Goal: Task Accomplishment & Management: Manage account settings

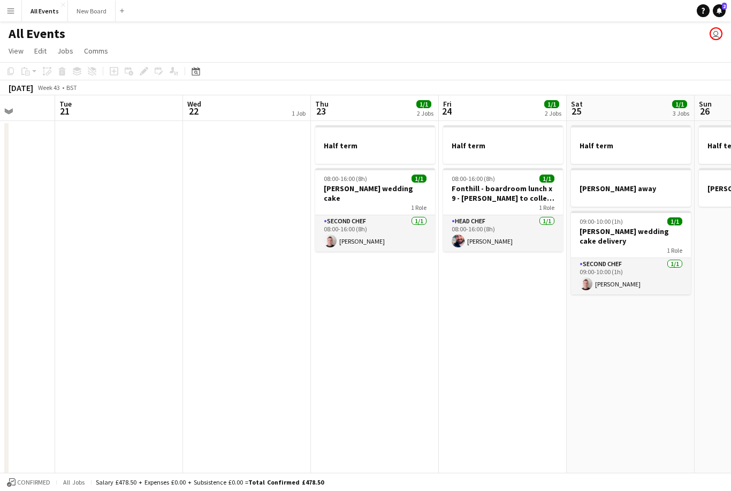
scroll to position [0, 459]
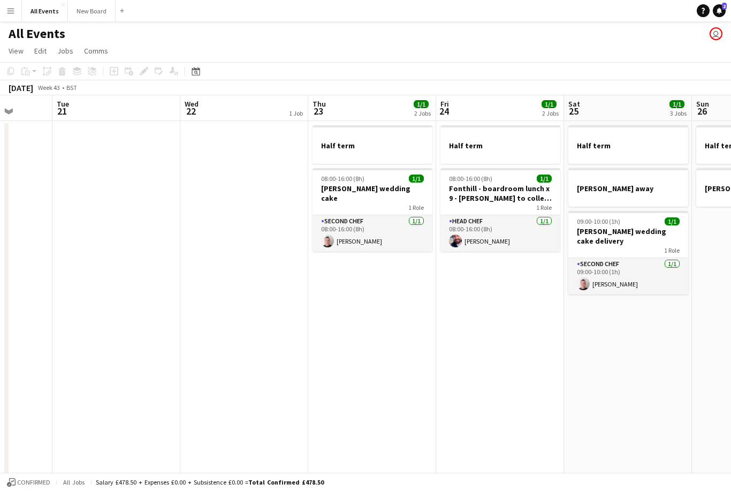
click at [503, 194] on h3 "Fonthill - boardroom lunch x 9 - Vicky to collect (event sheet started)" at bounding box center [501, 193] width 120 height 19
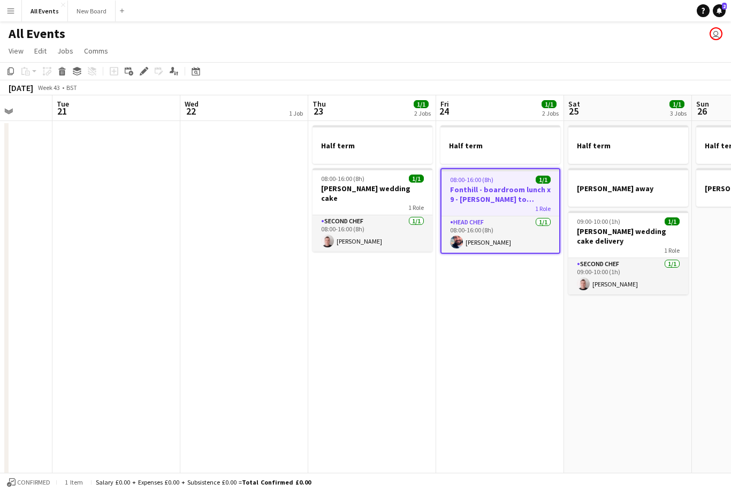
click at [518, 201] on h3 "Fonthill - boardroom lunch x 9 - Vicky to collect (event sheet started)" at bounding box center [501, 194] width 118 height 19
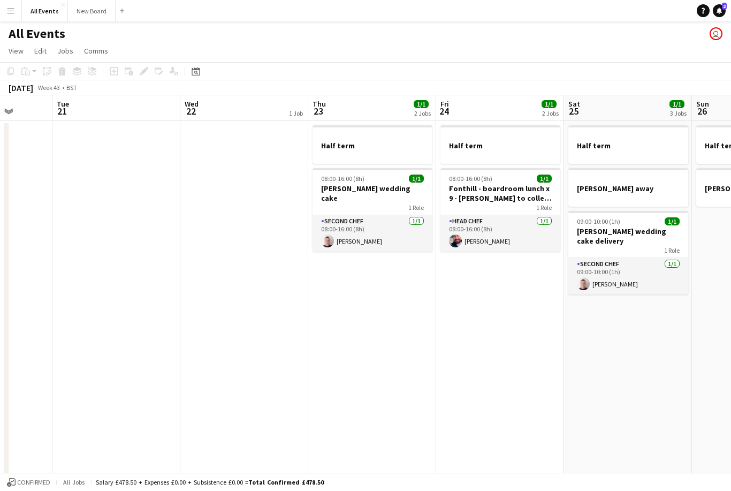
click at [521, 192] on h3 "Fonthill - boardroom lunch x 9 - Vicky to collect (event sheet started)" at bounding box center [501, 193] width 120 height 19
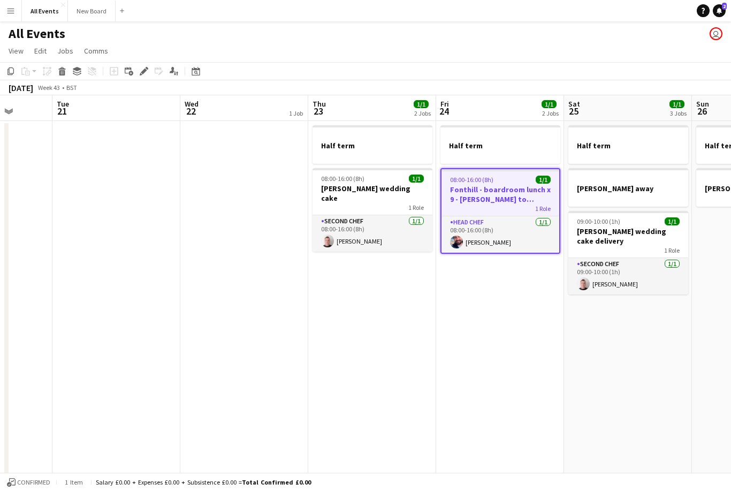
click at [149, 77] on div "Edit" at bounding box center [144, 71] width 13 height 13
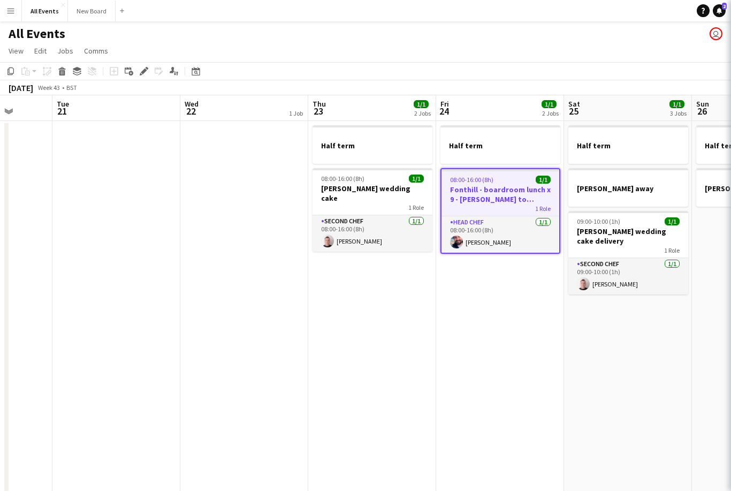
type input "*******"
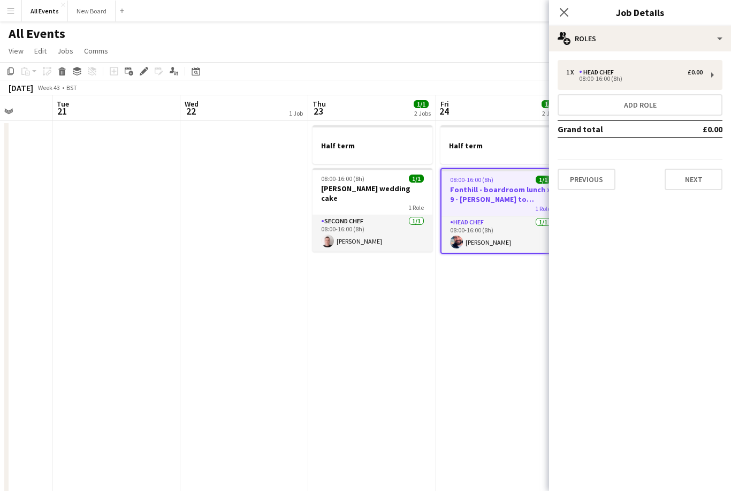
click at [589, 177] on button "Previous" at bounding box center [587, 179] width 58 height 21
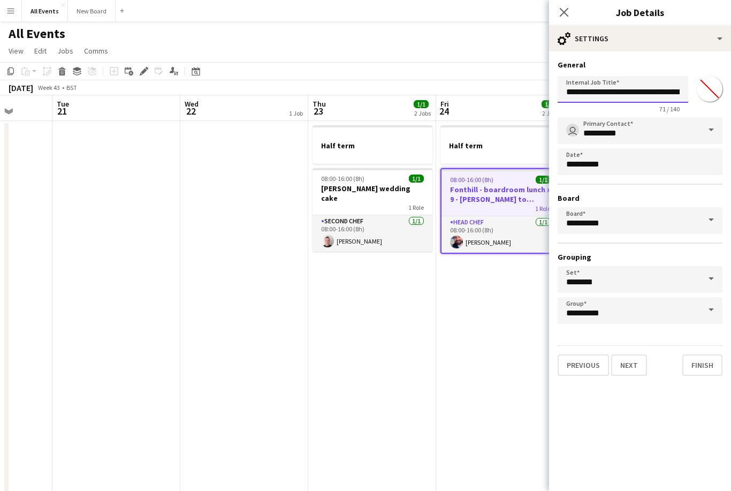
click at [669, 94] on input "**********" at bounding box center [623, 89] width 131 height 27
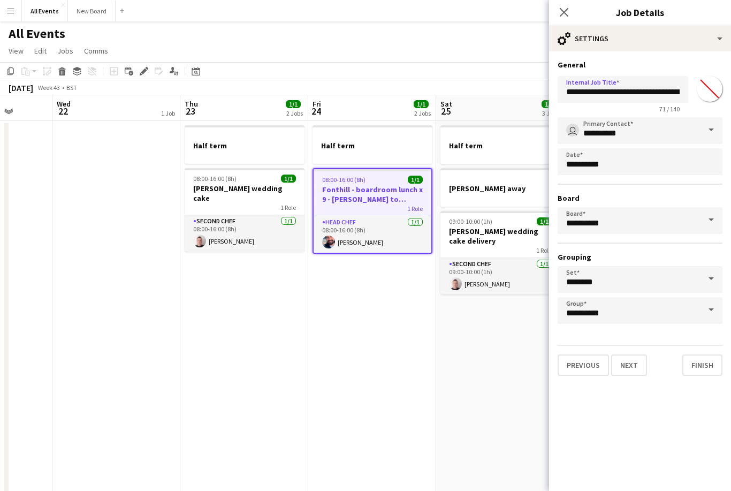
click at [560, 16] on icon "Close pop-in" at bounding box center [564, 12] width 9 height 9
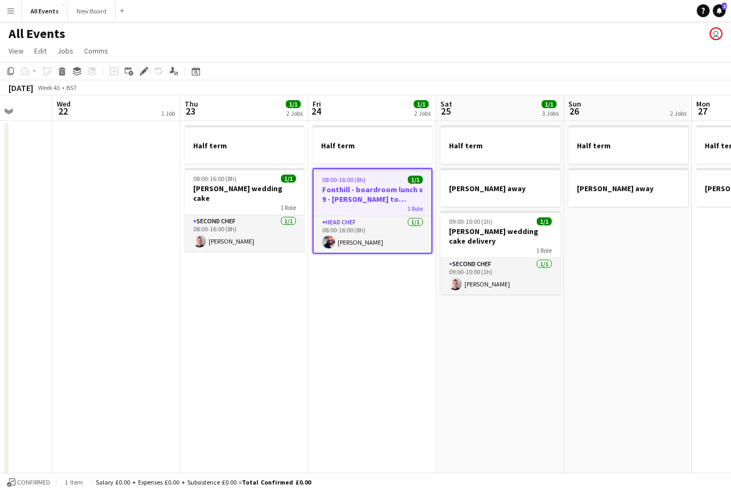
click at [265, 272] on app-date-cell "Half term 08:00-16:00 (8h) 1/1 Casey wedding cake 1 Role Second Chef 1/1 08:00-…" at bounding box center [244, 360] width 128 height 478
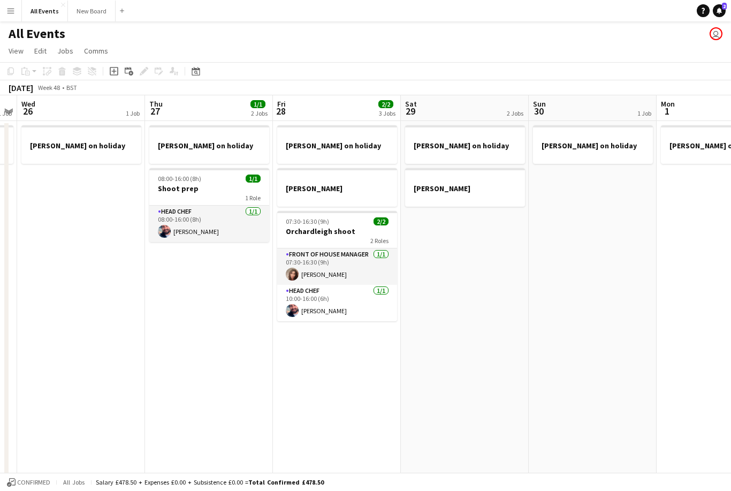
scroll to position [0, 368]
click at [459, 182] on div at bounding box center [464, 179] width 120 height 8
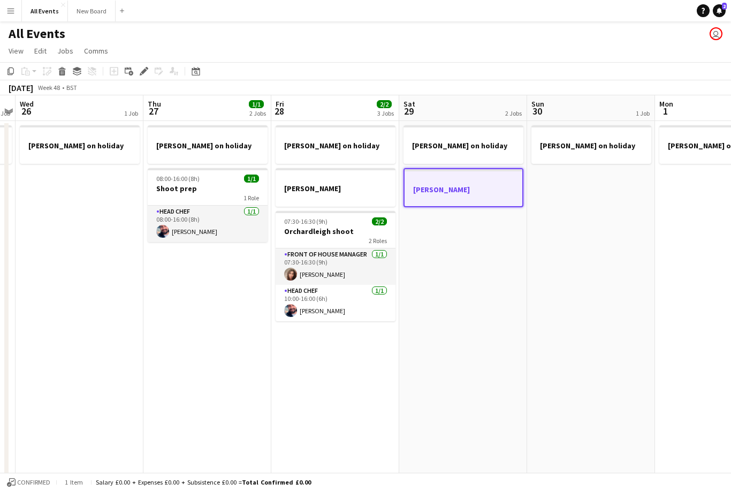
click at [63, 75] on icon at bounding box center [62, 72] width 6 height 5
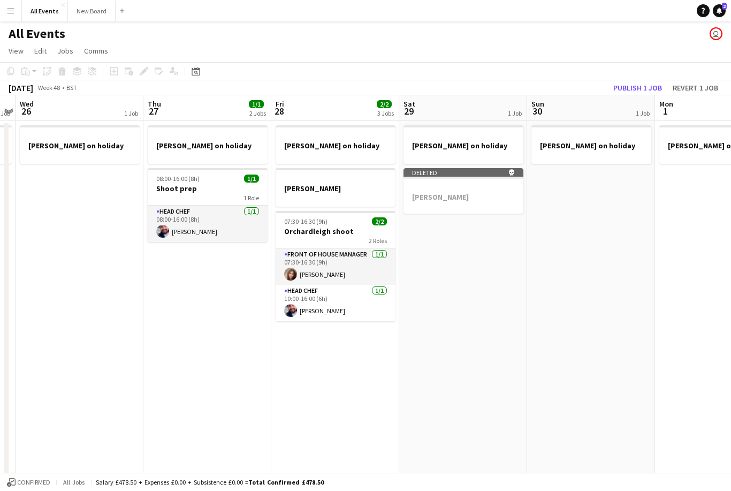
click at [634, 82] on button "Publish 1 job" at bounding box center [637, 88] width 57 height 14
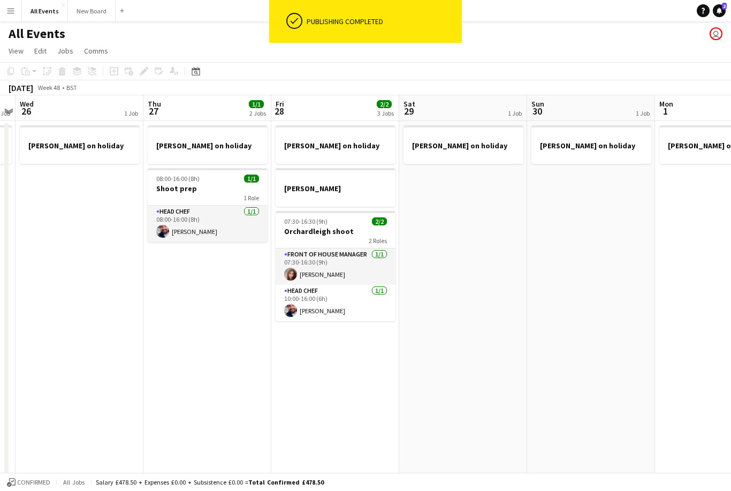
click at [343, 189] on h3 "[PERSON_NAME]" at bounding box center [336, 189] width 120 height 10
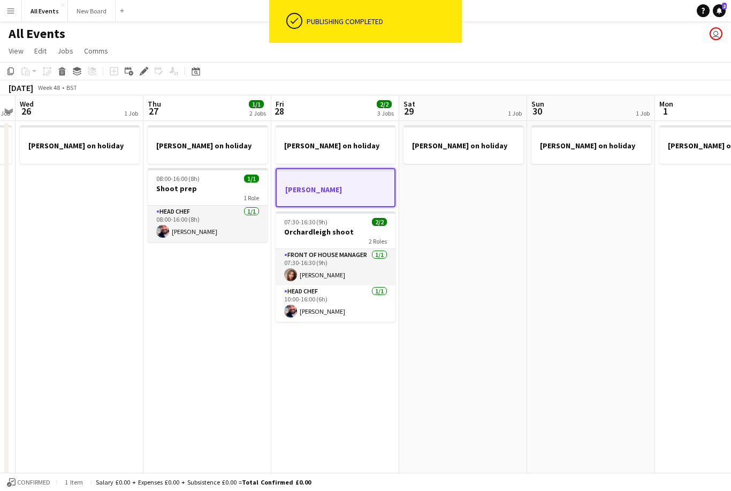
click at [63, 73] on icon at bounding box center [62, 72] width 6 height 5
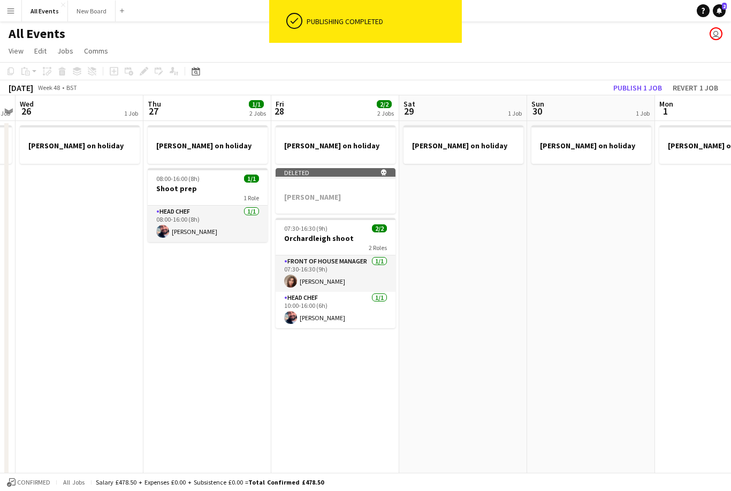
click at [630, 86] on button "Publish 1 job" at bounding box center [637, 88] width 57 height 14
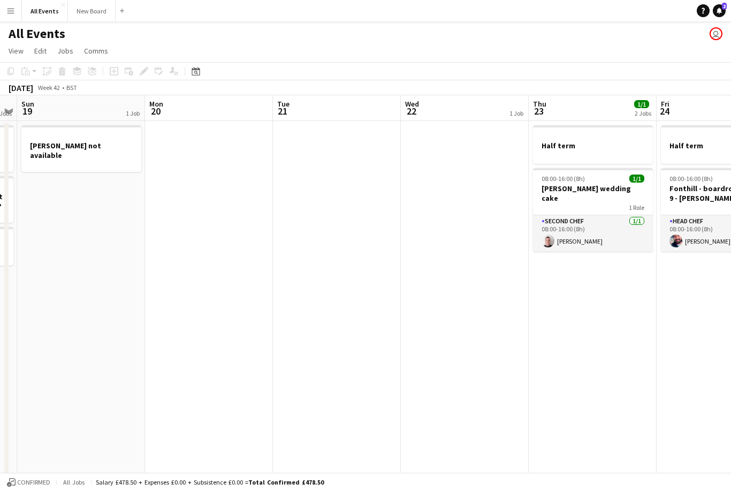
scroll to position [0, 361]
